Goal: Register for event/course

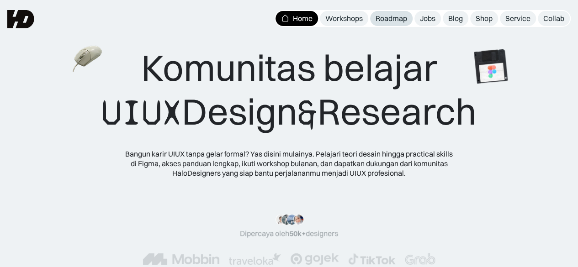
click at [392, 16] on div "Roadmap" at bounding box center [392, 19] width 32 height 10
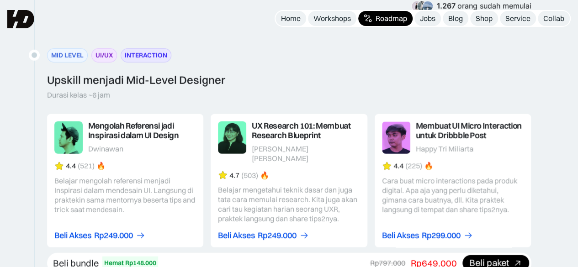
scroll to position [1185, 0]
click at [301, 122] on link at bounding box center [289, 181] width 157 height 133
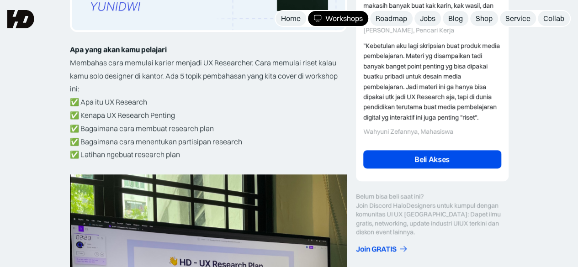
scroll to position [288, 0]
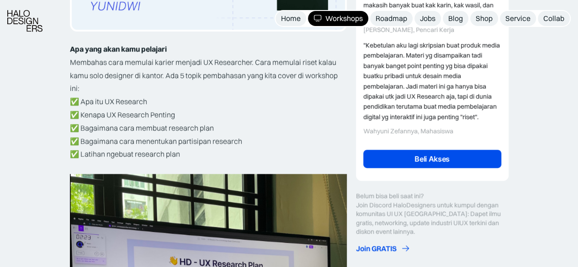
click at [389, 253] on div "Join GRATIS" at bounding box center [376, 249] width 41 height 10
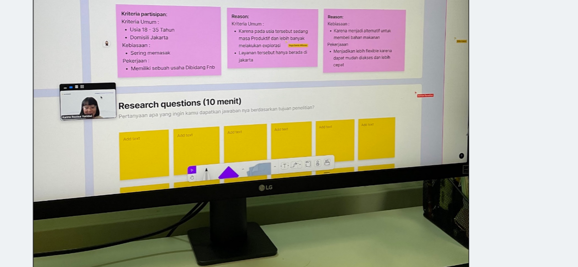
scroll to position [823, 0]
